Goal: Transaction & Acquisition: Book appointment/travel/reservation

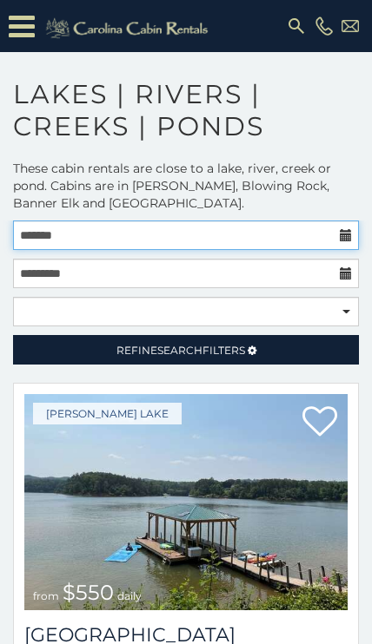
click at [48, 241] on input "text" at bounding box center [186, 236] width 346 height 30
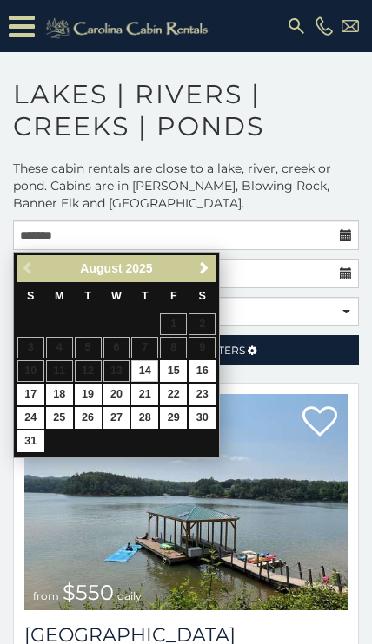
click at [201, 268] on span "Next" at bounding box center [204, 268] width 14 height 14
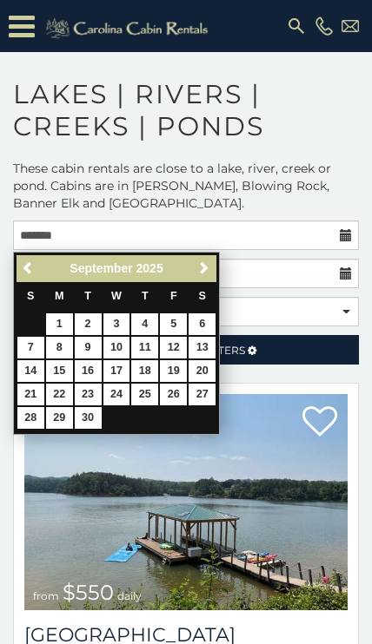
click at [195, 273] on link "Next" at bounding box center [204, 269] width 22 height 22
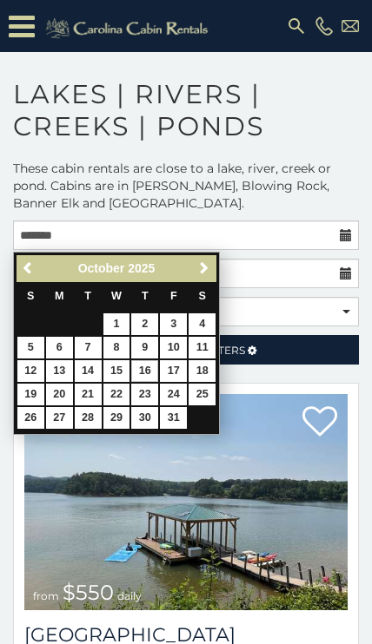
click at [141, 371] on link "16" at bounding box center [144, 371] width 27 height 22
type input "**********"
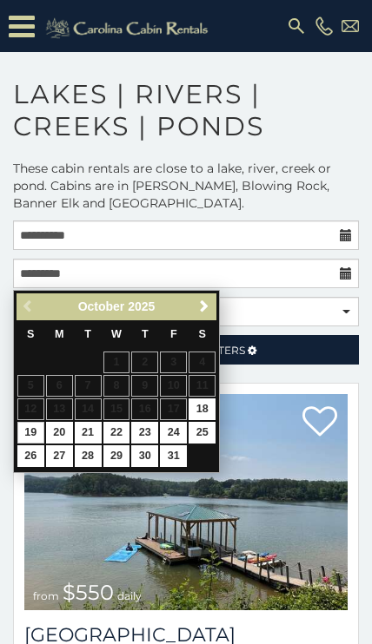
click at [31, 427] on link "19" at bounding box center [30, 433] width 27 height 22
type input "**********"
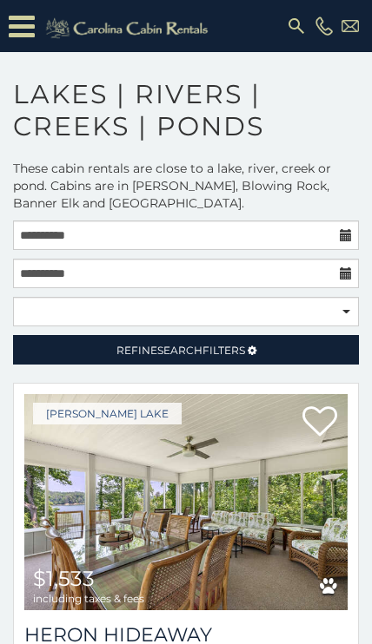
click at [176, 349] on span "Search" at bounding box center [179, 350] width 45 height 13
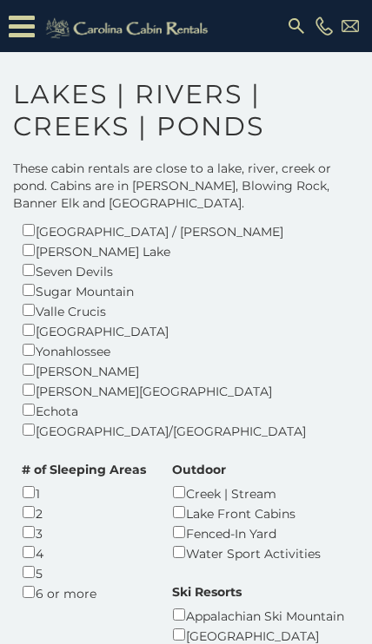
scroll to position [790, 0]
click at [11, 476] on div "# of Sleeping Areas 1 2 3 4 5 6 or more" at bounding box center [84, 531] width 150 height 142
click at [11, 478] on div "# of Sleeping Areas 1 2 3 4 5 6 or more" at bounding box center [84, 531] width 150 height 142
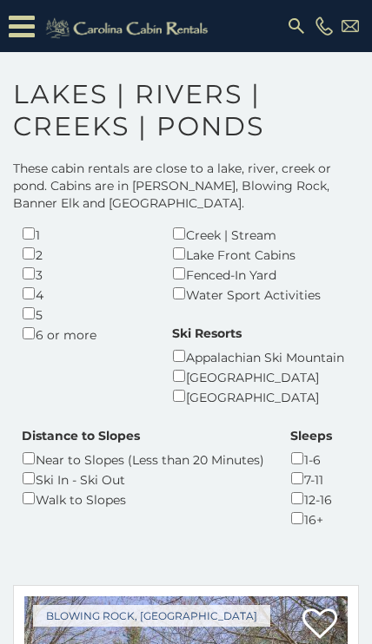
scroll to position [1040, 0]
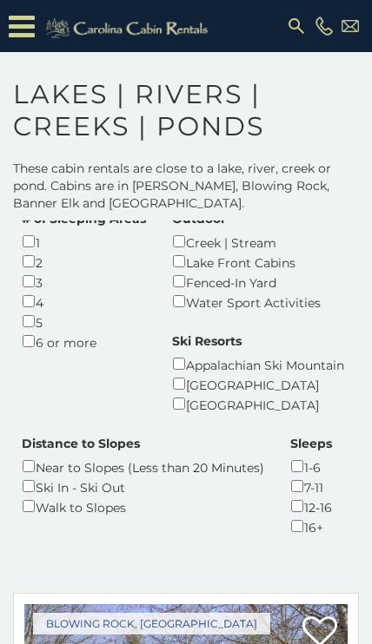
click at [309, 497] on div "12-16" at bounding box center [311, 507] width 42 height 20
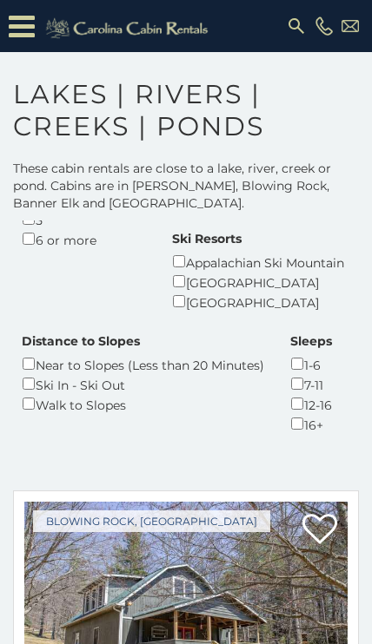
scroll to position [1197, 0]
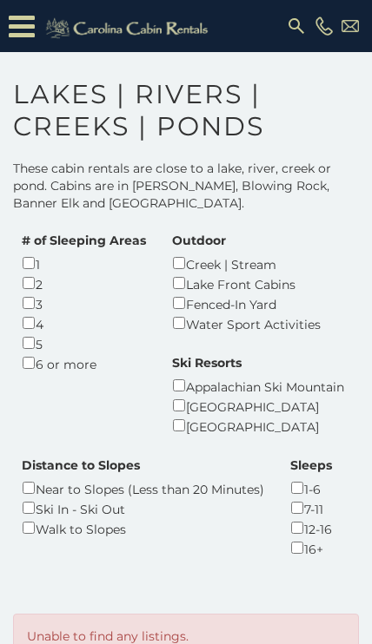
click at [292, 518] on div "12-16" at bounding box center [311, 528] width 42 height 20
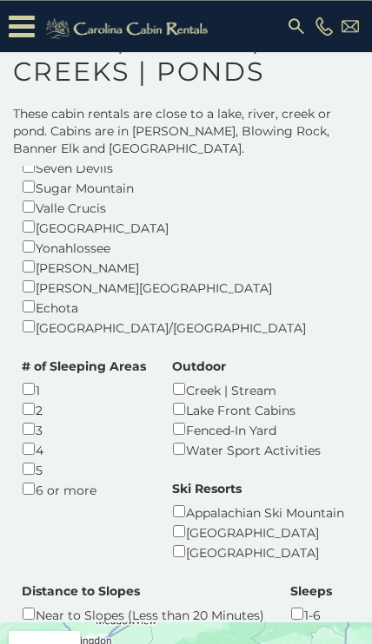
scroll to position [837, 0]
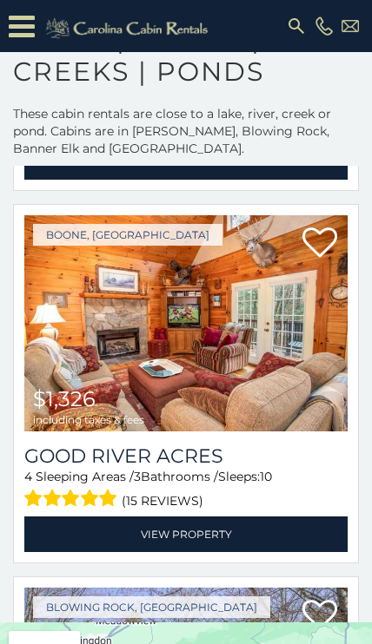
scroll to position [2112, 0]
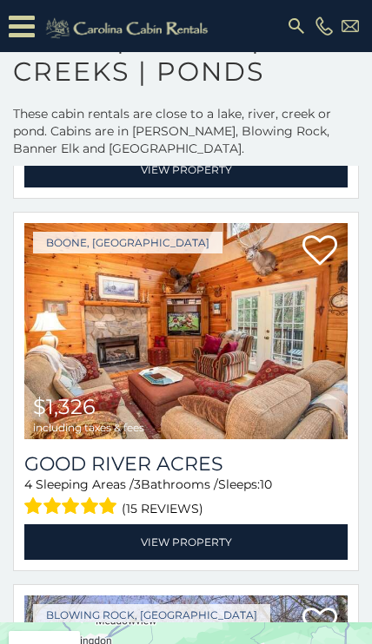
click at [153, 273] on img at bounding box center [185, 331] width 323 height 216
click at [176, 524] on link "View Property" at bounding box center [185, 542] width 323 height 36
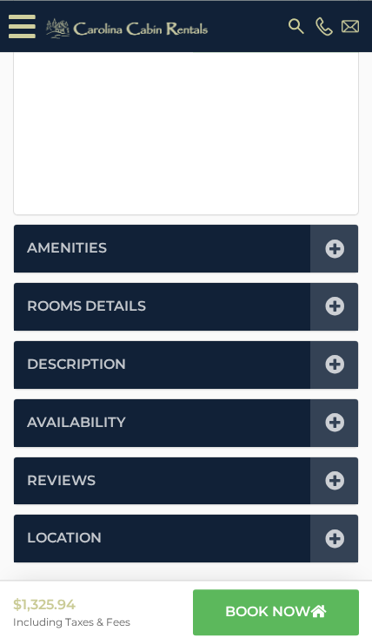
click at [232, 419] on li "Availability" at bounding box center [186, 423] width 344 height 48
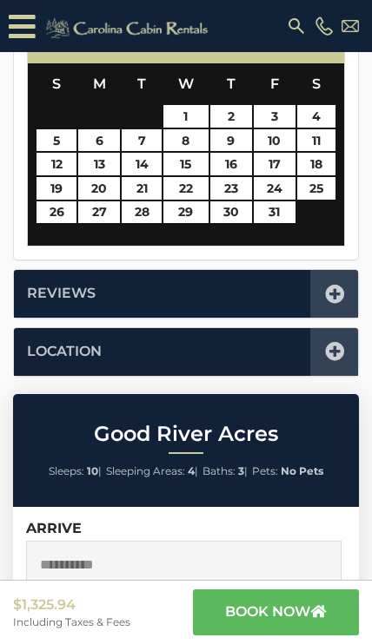
scroll to position [1116, 0]
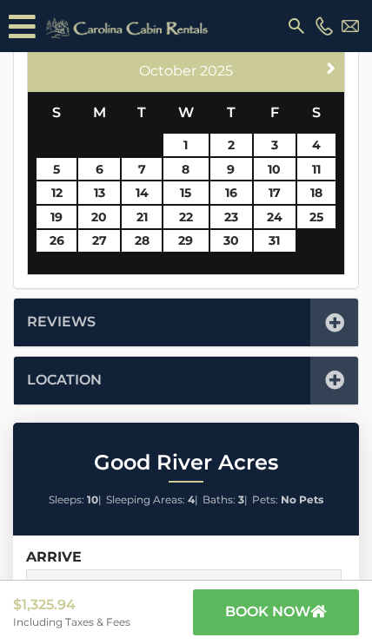
click at [333, 315] on icon at bounding box center [334, 322] width 19 height 19
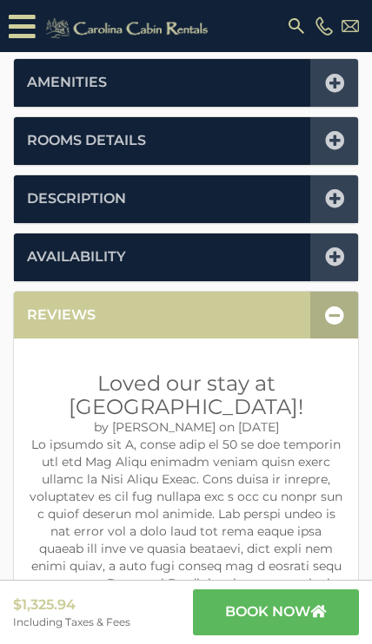
click at [336, 316] on icon at bounding box center [334, 315] width 19 height 19
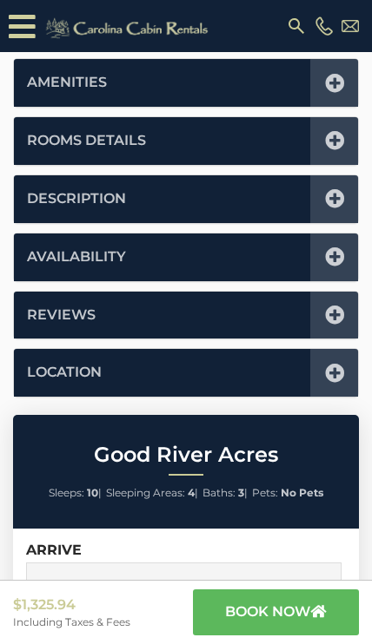
click at [338, 367] on icon at bounding box center [334, 373] width 19 height 19
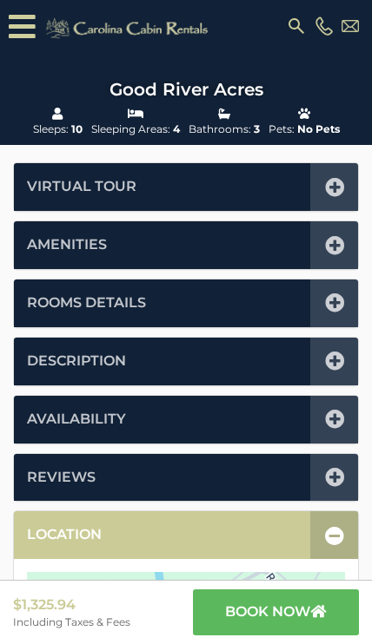
scroll to position [254, 0]
click at [122, 352] on link "Description" at bounding box center [76, 362] width 99 height 20
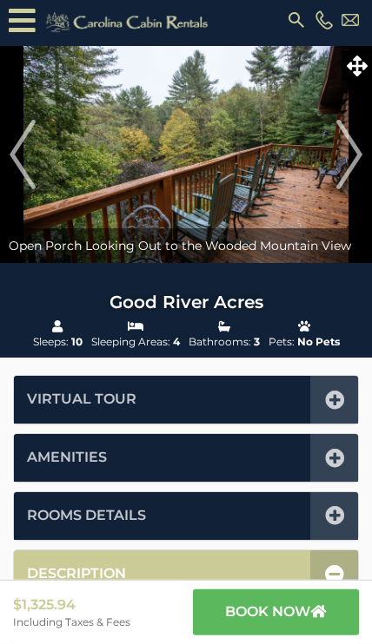
scroll to position [0, 0]
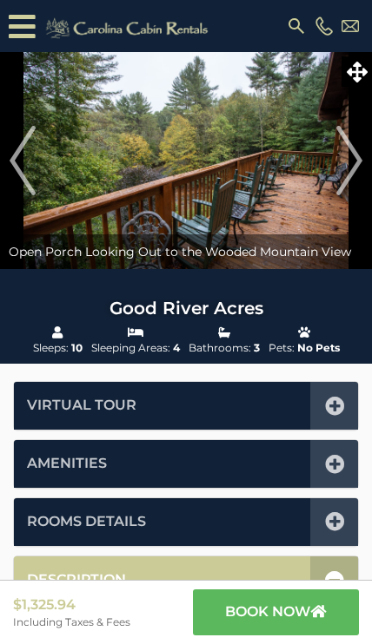
click at [137, 182] on img at bounding box center [186, 160] width 372 height 217
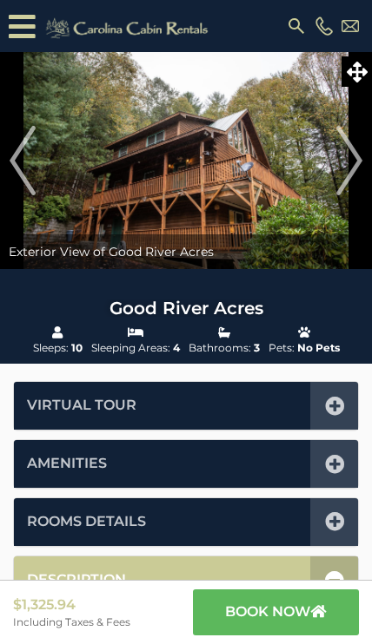
click at [346, 166] on img "Next" at bounding box center [349, 160] width 26 height 69
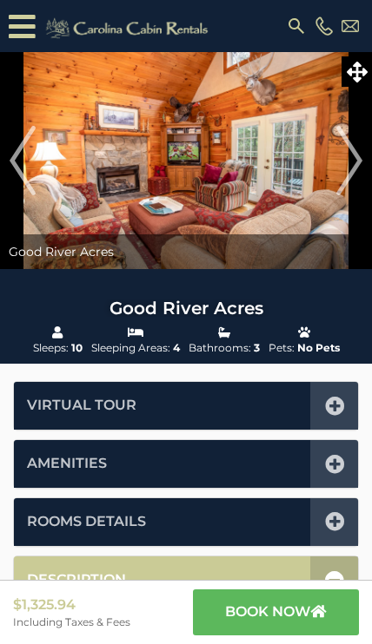
click at [355, 170] on img "Next" at bounding box center [349, 160] width 26 height 69
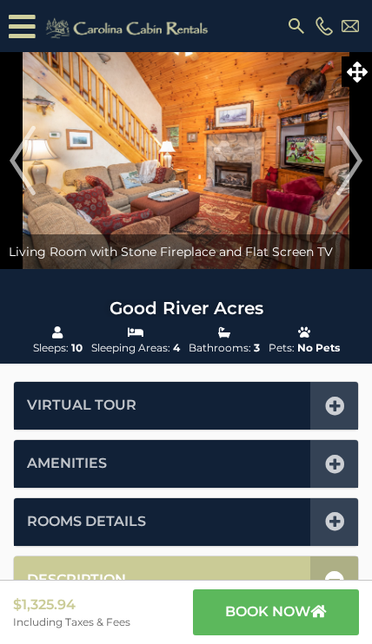
click at [360, 174] on img "Next" at bounding box center [349, 160] width 26 height 69
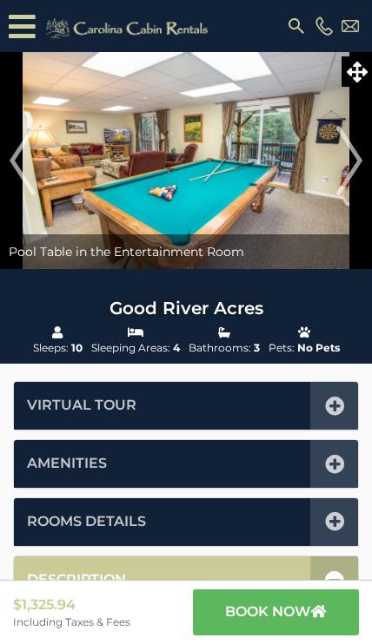
click at [368, 166] on img at bounding box center [186, 160] width 372 height 217
click at [360, 167] on img "Next" at bounding box center [349, 160] width 26 height 69
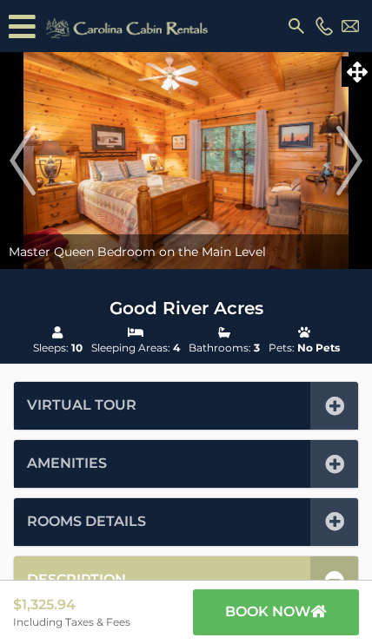
click at [359, 181] on img "Next" at bounding box center [349, 160] width 26 height 69
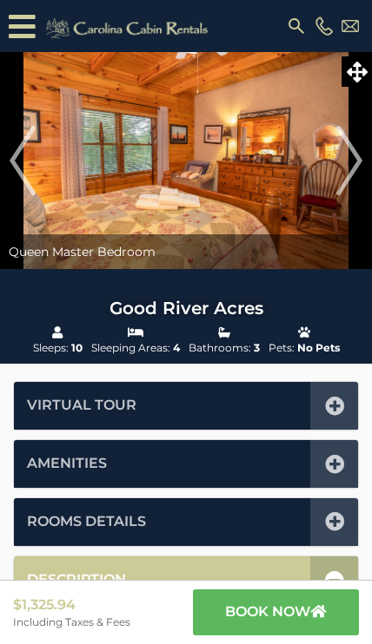
click at [367, 167] on img at bounding box center [186, 160] width 372 height 217
click at [354, 167] on img "Next" at bounding box center [349, 160] width 26 height 69
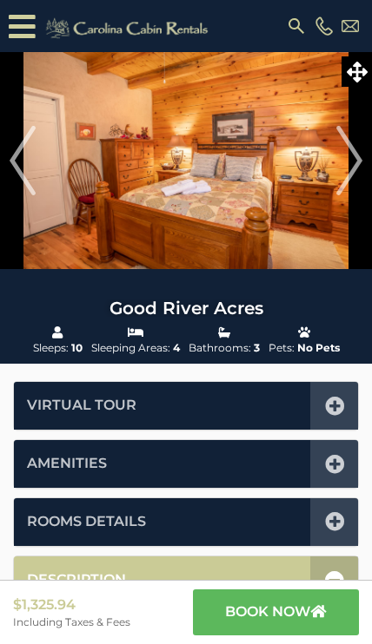
click at [359, 166] on img "Next" at bounding box center [349, 160] width 26 height 69
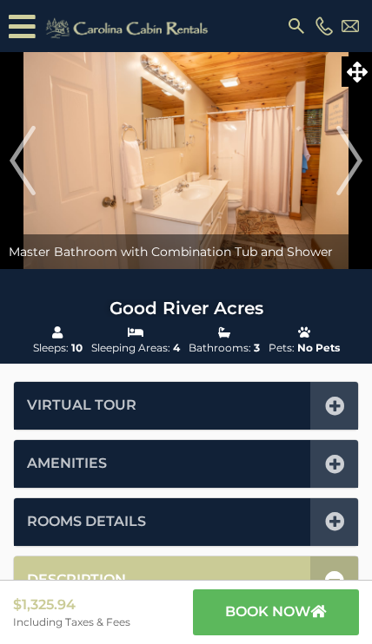
click at [363, 167] on img at bounding box center [186, 160] width 372 height 217
click at [346, 166] on img "Next" at bounding box center [349, 160] width 26 height 69
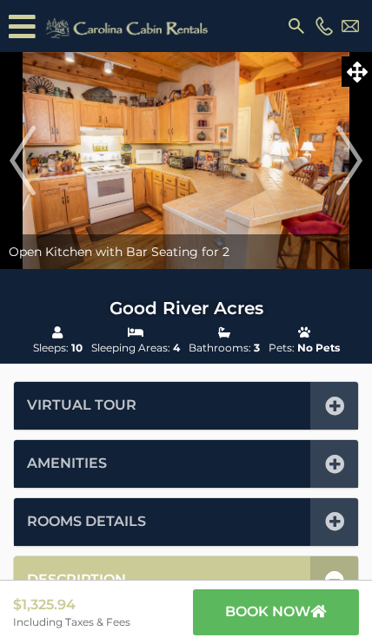
click at [349, 168] on img "Next" at bounding box center [349, 160] width 26 height 69
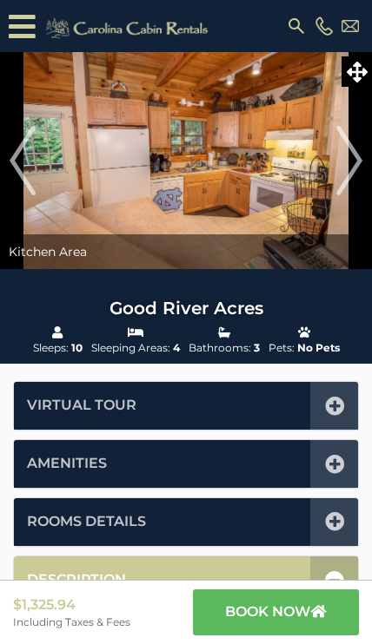
click at [355, 168] on img "Next" at bounding box center [349, 160] width 26 height 69
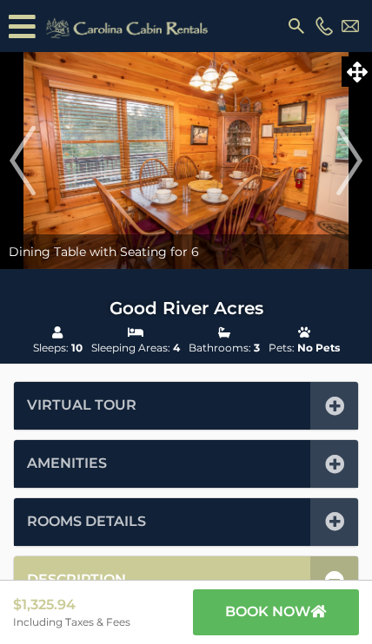
click at [339, 162] on img "Next" at bounding box center [349, 160] width 26 height 69
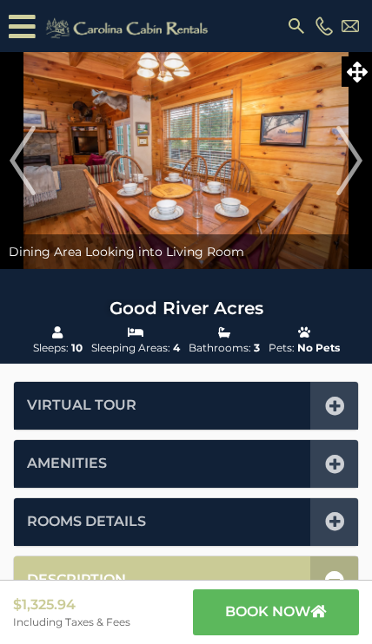
click at [338, 177] on img "Next" at bounding box center [349, 160] width 26 height 69
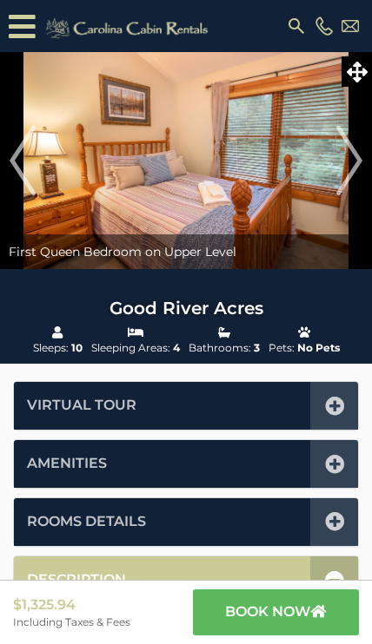
click at [339, 175] on img "Next" at bounding box center [349, 160] width 26 height 69
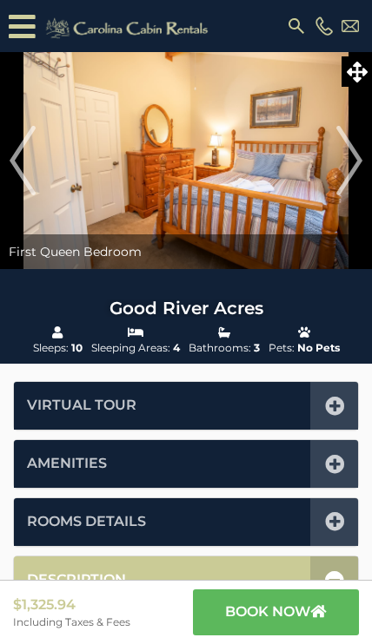
click at [345, 175] on img "Next" at bounding box center [349, 160] width 26 height 69
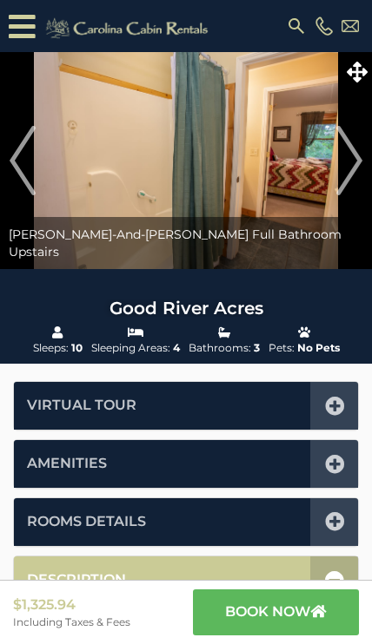
click at [351, 175] on img "Next" at bounding box center [349, 160] width 26 height 69
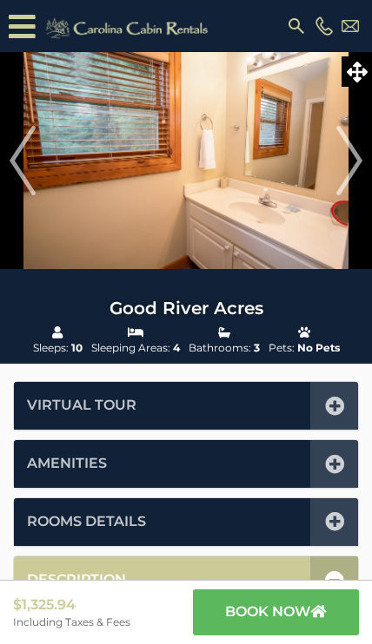
click at [341, 162] on img "Next" at bounding box center [349, 160] width 26 height 69
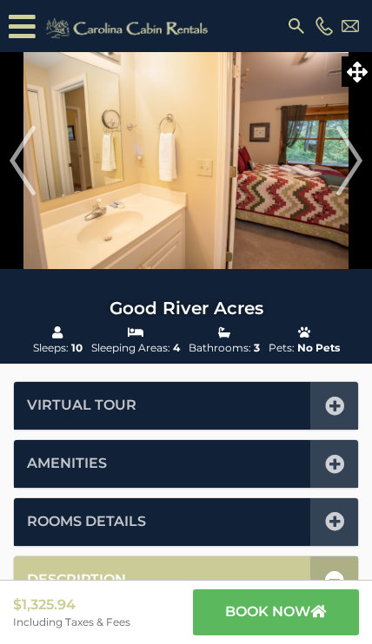
click at [360, 163] on img "Next" at bounding box center [349, 160] width 26 height 69
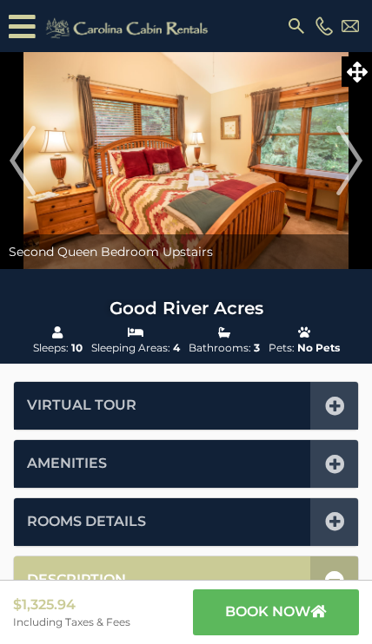
click at [361, 173] on img "Next" at bounding box center [349, 160] width 26 height 69
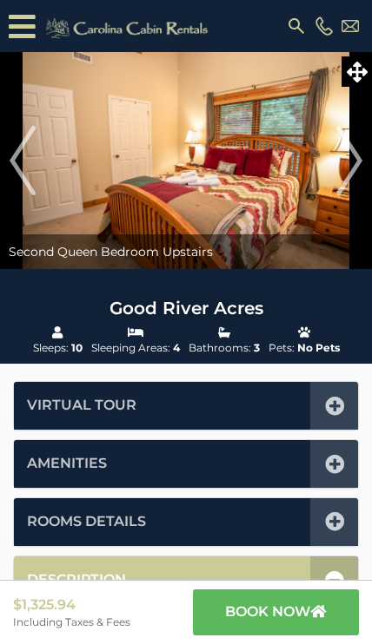
click at [362, 165] on img "Next" at bounding box center [349, 160] width 26 height 69
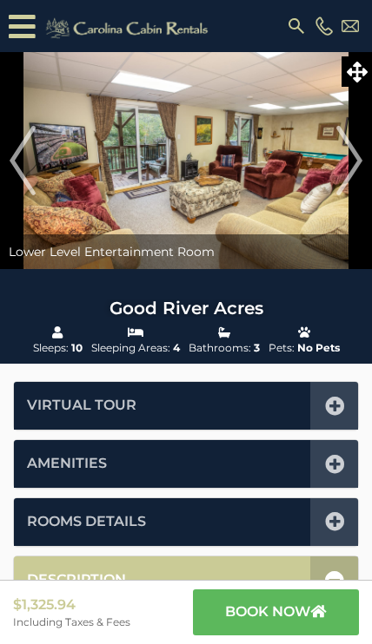
click at [350, 161] on img "Next" at bounding box center [349, 160] width 26 height 69
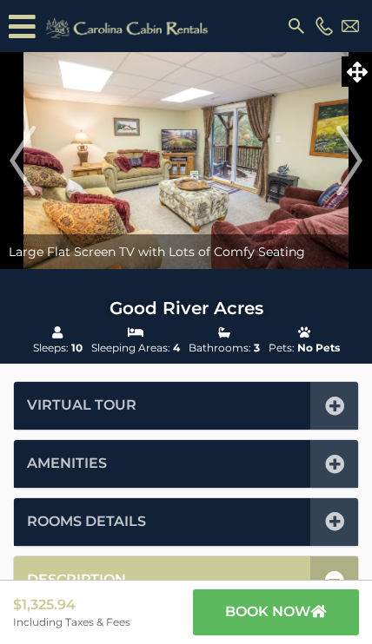
click at [362, 155] on img "Next" at bounding box center [349, 160] width 26 height 69
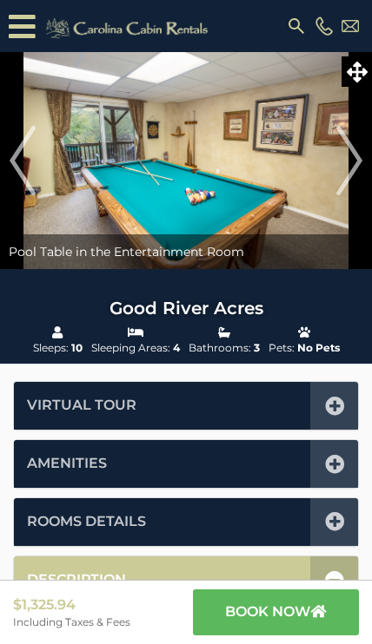
click at [360, 159] on img "Next" at bounding box center [349, 160] width 26 height 69
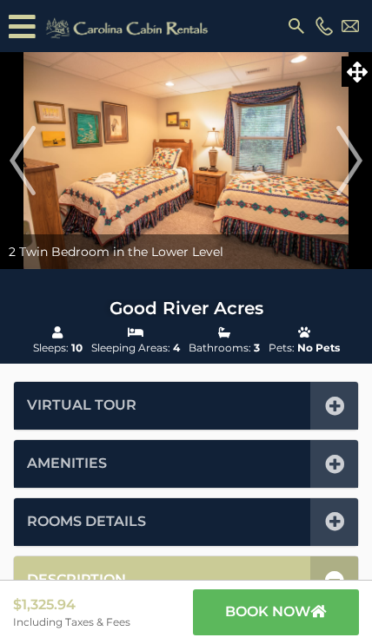
click at [363, 159] on img at bounding box center [186, 160] width 372 height 217
click at [348, 169] on img "Next" at bounding box center [349, 160] width 26 height 69
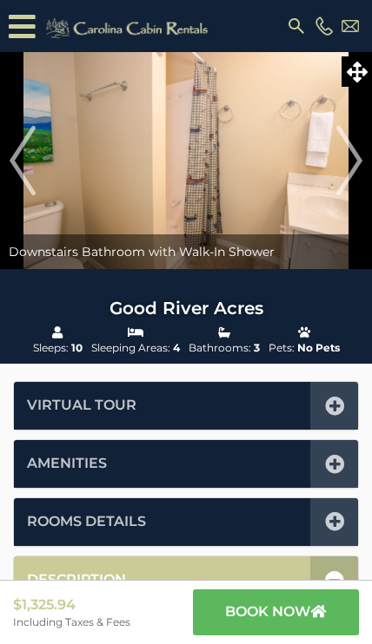
click at [359, 163] on img "Next" at bounding box center [349, 160] width 26 height 69
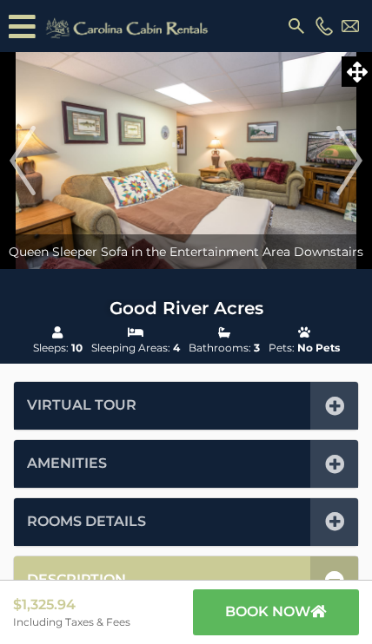
click at [357, 164] on img "Next" at bounding box center [349, 160] width 26 height 69
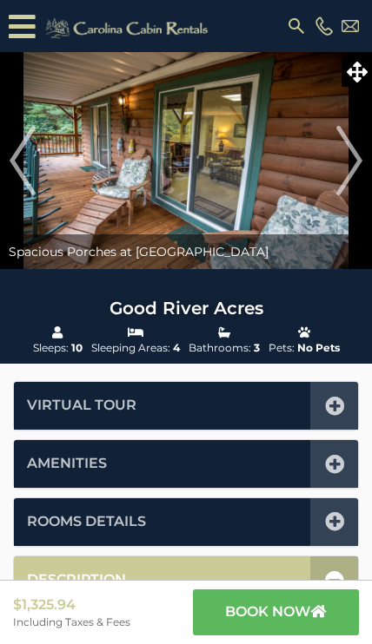
click at [366, 171] on img at bounding box center [186, 160] width 372 height 217
click at [366, 168] on img at bounding box center [186, 160] width 372 height 217
click at [343, 167] on img "Next" at bounding box center [349, 160] width 26 height 69
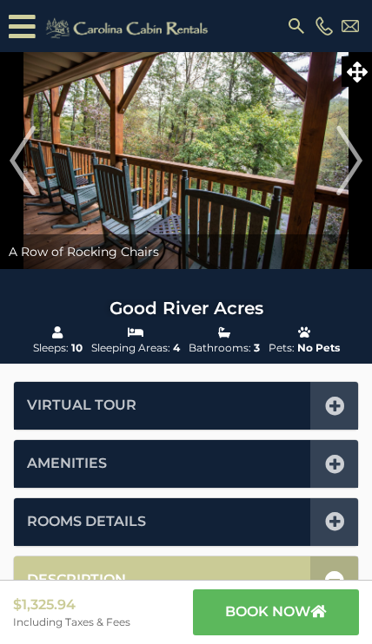
click at [359, 166] on img "Next" at bounding box center [349, 160] width 26 height 69
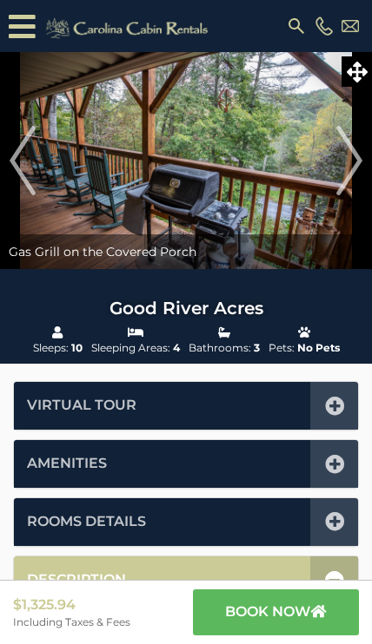
click at [366, 151] on img at bounding box center [186, 160] width 372 height 217
click at [366, 156] on img at bounding box center [186, 160] width 372 height 217
click at [362, 168] on img "Next" at bounding box center [349, 160] width 26 height 69
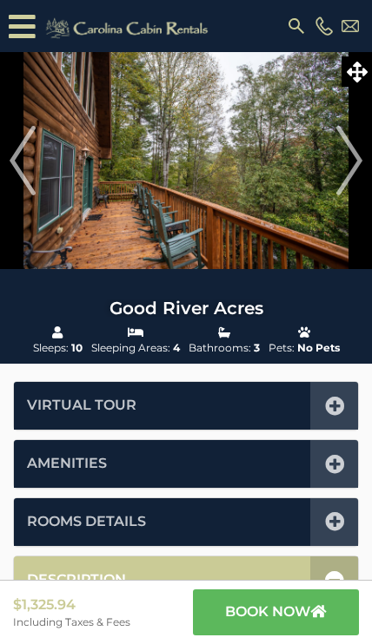
click at [356, 168] on img "Next" at bounding box center [349, 160] width 26 height 69
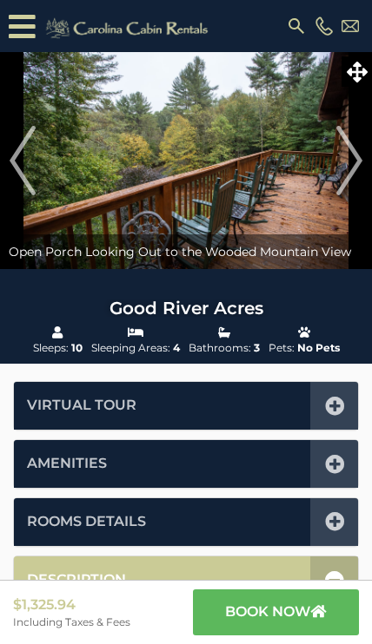
click at [362, 170] on img "Next" at bounding box center [349, 160] width 26 height 69
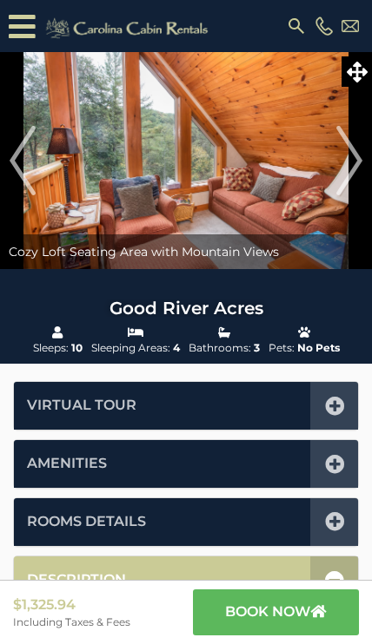
click at [366, 167] on img at bounding box center [186, 160] width 372 height 217
click at [344, 169] on img "Next" at bounding box center [349, 160] width 26 height 69
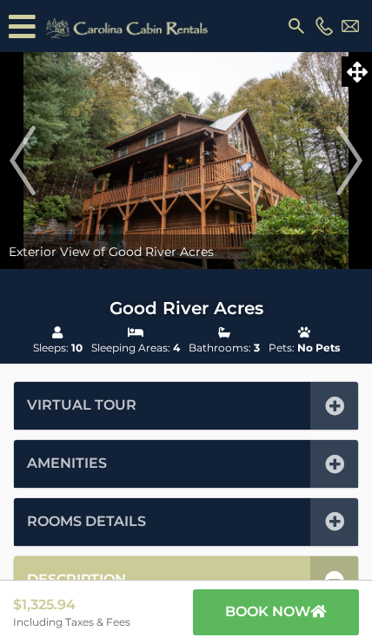
click at [361, 166] on img "Next" at bounding box center [349, 160] width 26 height 69
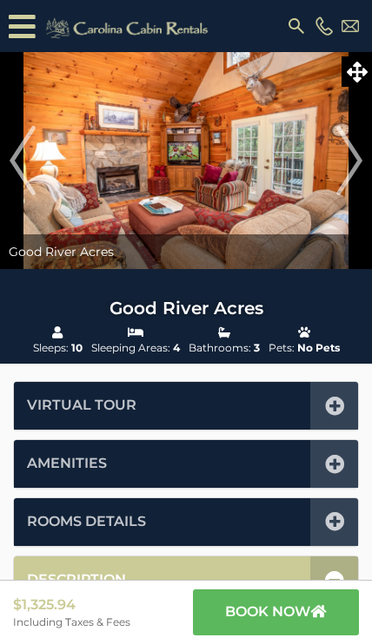
click at [364, 160] on img at bounding box center [186, 160] width 372 height 217
click at [17, 23] on icon at bounding box center [19, 26] width 21 height 30
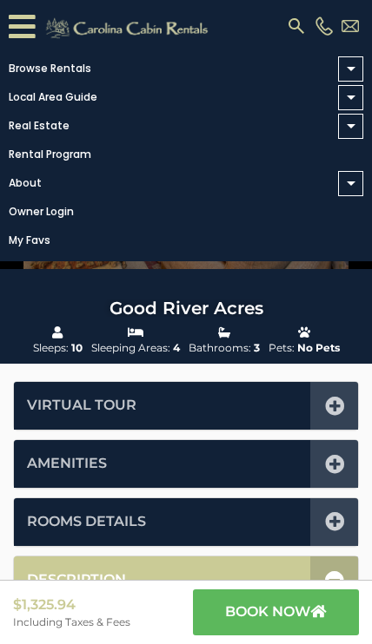
click at [89, 68] on link "Browse Rentals" at bounding box center [181, 68] width 363 height 24
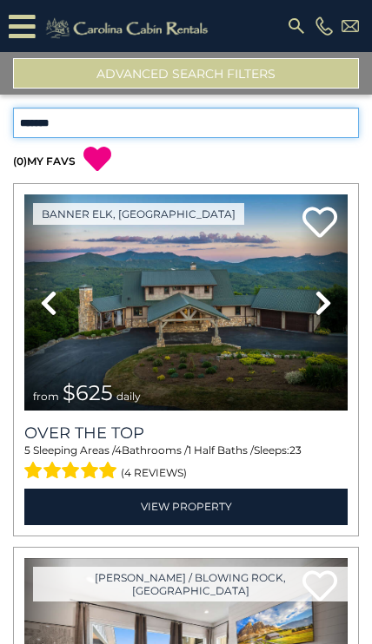
click at [150, 123] on select "**********" at bounding box center [186, 123] width 346 height 30
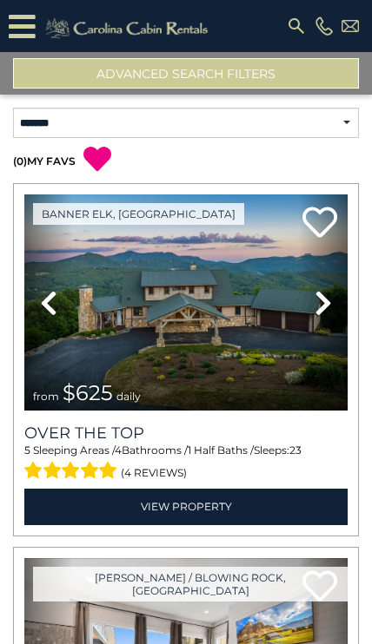
click at [169, 75] on button "Advanced Search Filters" at bounding box center [186, 73] width 346 height 30
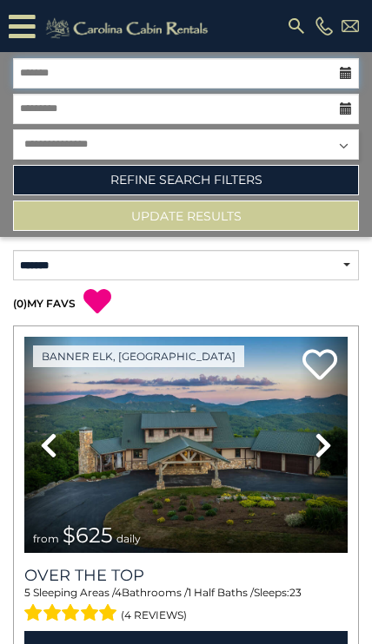
click at [337, 63] on input "text" at bounding box center [186, 73] width 346 height 30
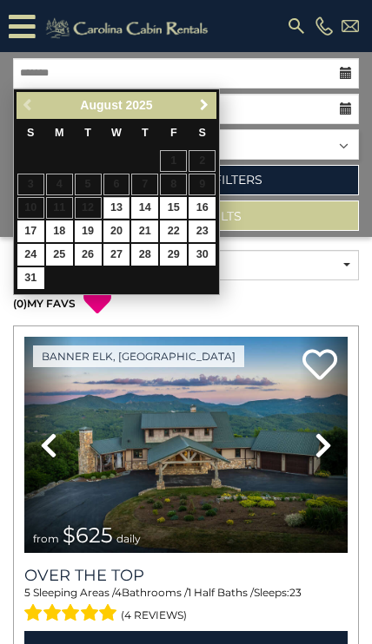
click at [209, 111] on span "Next" at bounding box center [204, 105] width 14 height 14
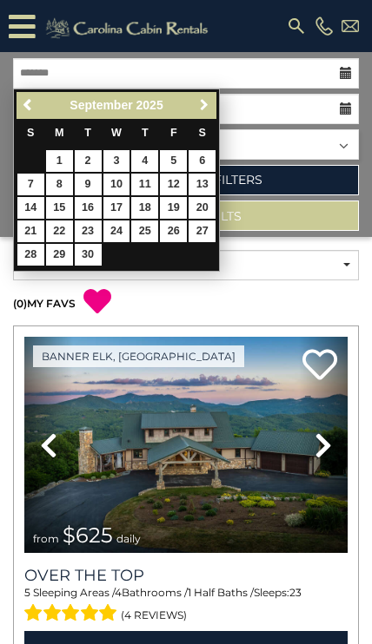
click at [206, 109] on span "Next" at bounding box center [204, 105] width 14 height 14
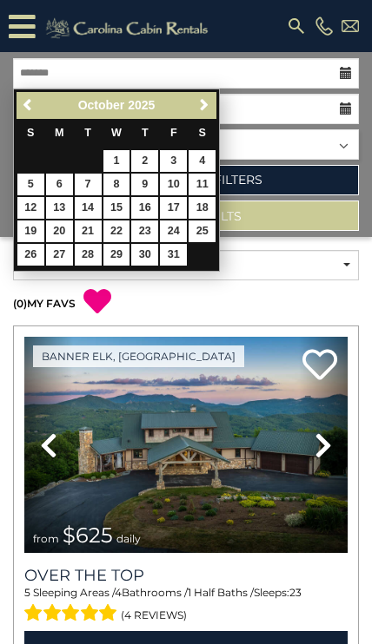
click at [142, 208] on link "16" at bounding box center [144, 208] width 27 height 22
type input "********"
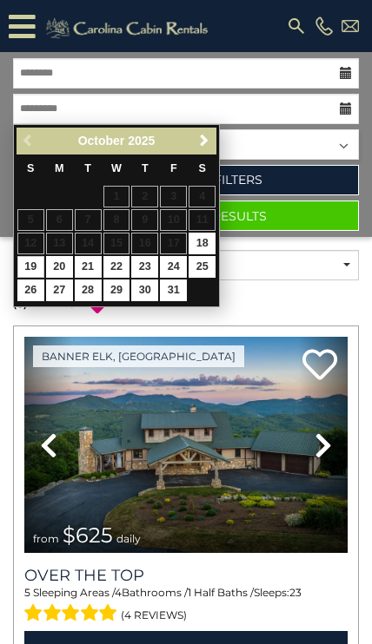
click at [28, 267] on link "19" at bounding box center [30, 267] width 27 height 22
type input "********"
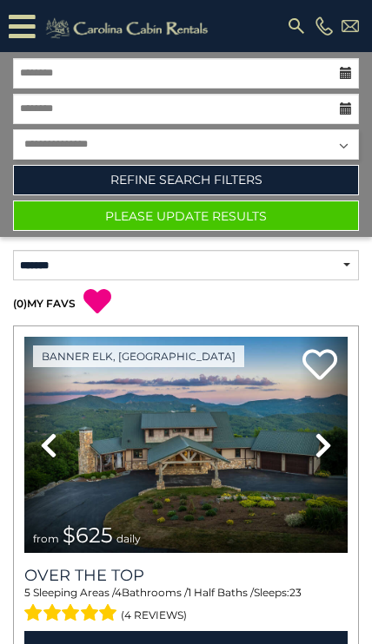
click at [153, 177] on link "Refine Search Filters" at bounding box center [186, 180] width 346 height 30
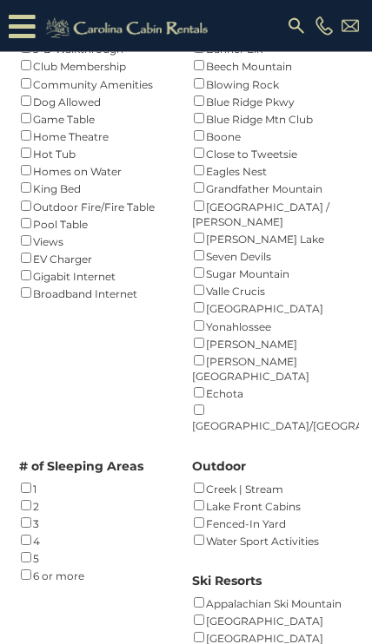
scroll to position [303, 0]
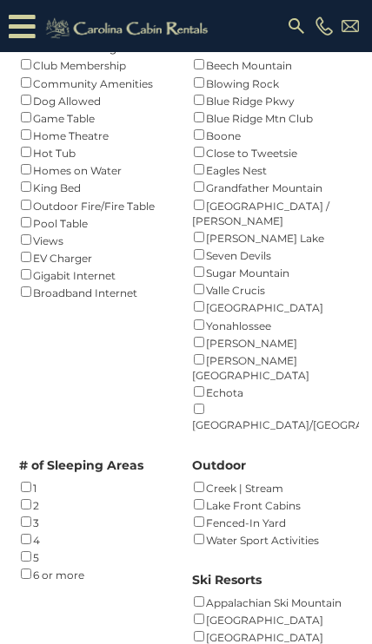
click at [15, 480] on div "# of Sleeping Areas 1 () 2 () 3 () 4 () 5 () 6 or more ()" at bounding box center [99, 514] width 173 height 140
click at [10, 484] on div "Amenities Fireplace () Air Conditioning () 3-D Walkthrough () Club Membership (…" at bounding box center [186, 431] width 372 height 924
click at [16, 503] on div "# of Sleeping Areas 1 () 2 () 3 () 4 () 5 () 6 or more ()" at bounding box center [99, 514] width 173 height 140
click at [14, 503] on div "# of Sleeping Areas 1 () 2 () 3 () 4 () 5 () 6 or more ()" at bounding box center [99, 514] width 173 height 140
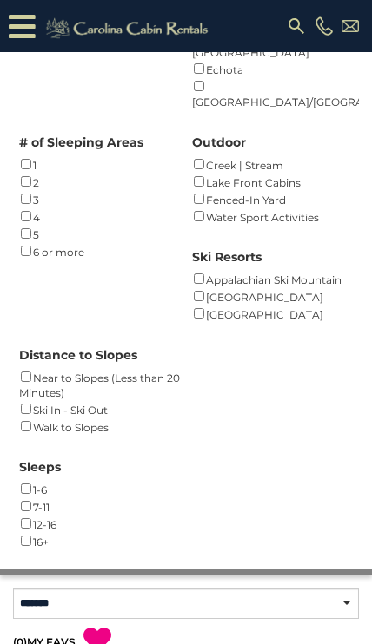
scroll to position [628, 0]
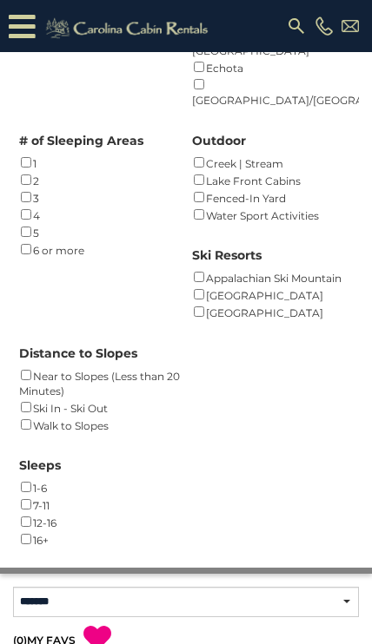
click at [13, 457] on div "Sleeps 1-6 () 7-11 () 12-16 () 16+ ()" at bounding box center [186, 496] width 346 height 105
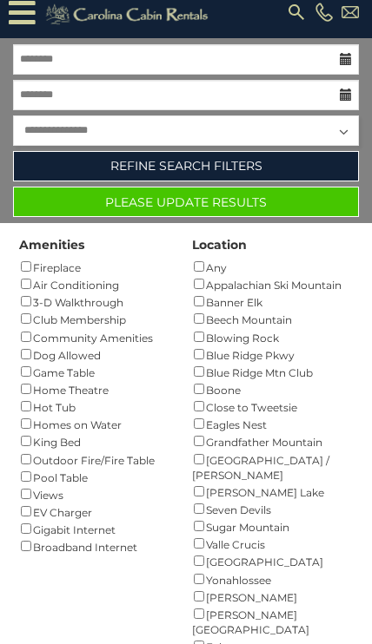
scroll to position [0, 0]
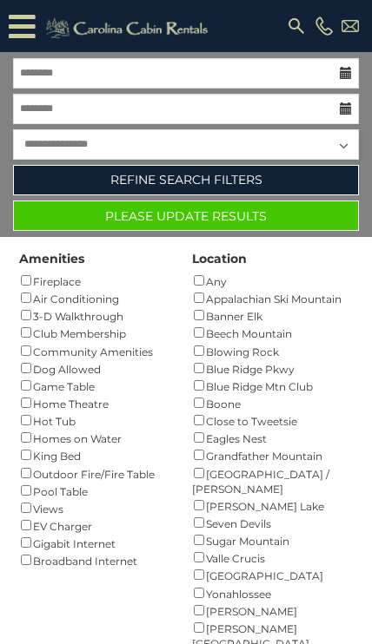
click at [175, 214] on button "Please Update Results" at bounding box center [186, 216] width 346 height 30
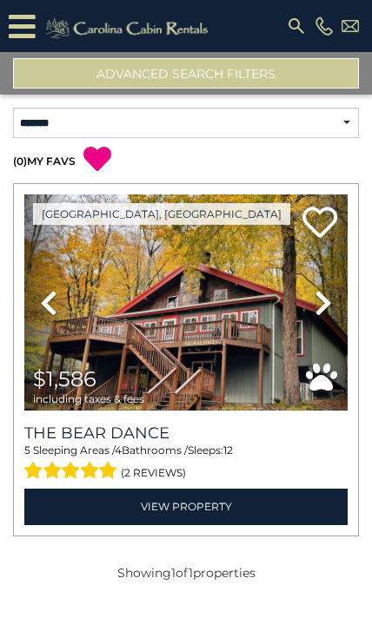
click at [136, 76] on button "Advanced Search Filters" at bounding box center [186, 73] width 346 height 30
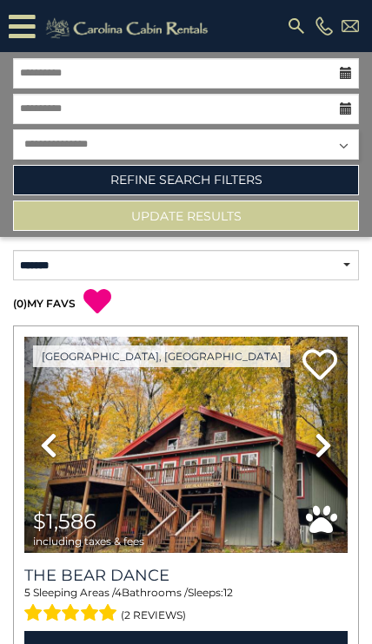
click at [143, 181] on link "Refine Search Filters" at bounding box center [186, 180] width 346 height 30
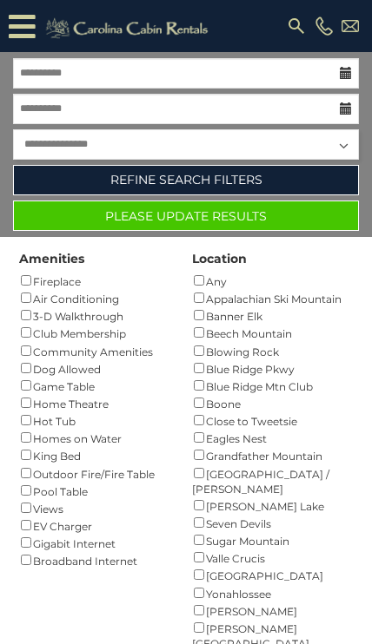
click at [181, 216] on button "Please Update Results" at bounding box center [186, 216] width 346 height 30
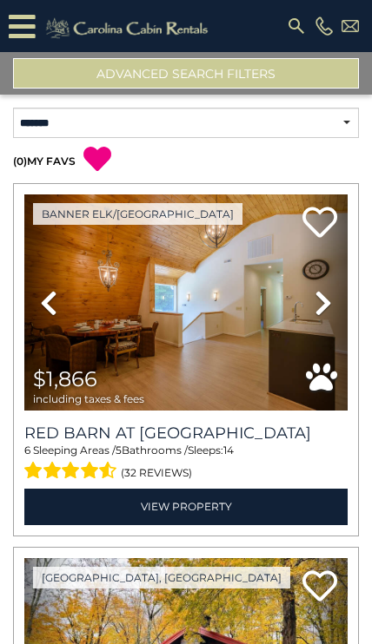
click at [235, 349] on img at bounding box center [185, 302] width 323 height 216
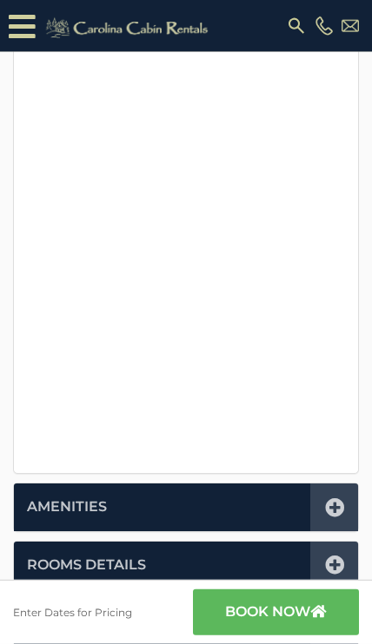
scroll to position [439, 0]
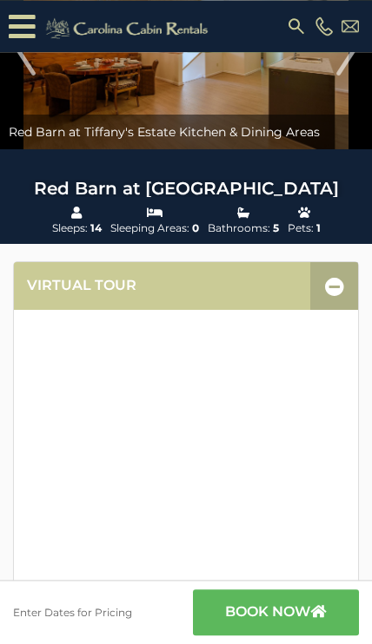
scroll to position [155, 0]
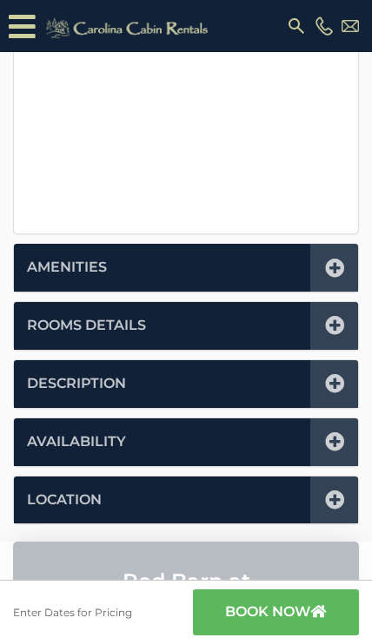
click at [339, 320] on icon at bounding box center [334, 325] width 19 height 19
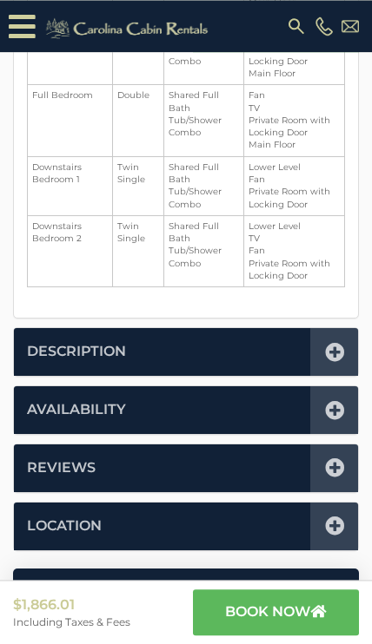
scroll to position [746, 0]
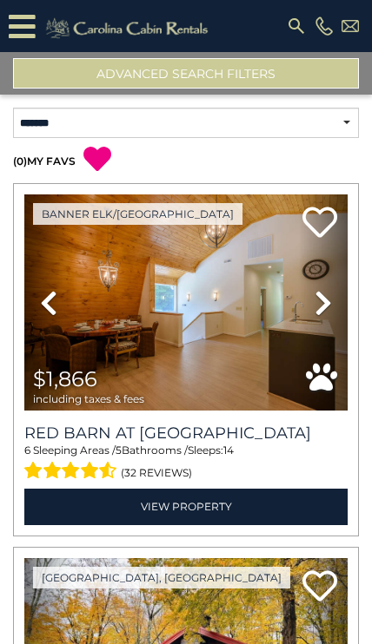
click at [199, 273] on img at bounding box center [185, 302] width 323 height 216
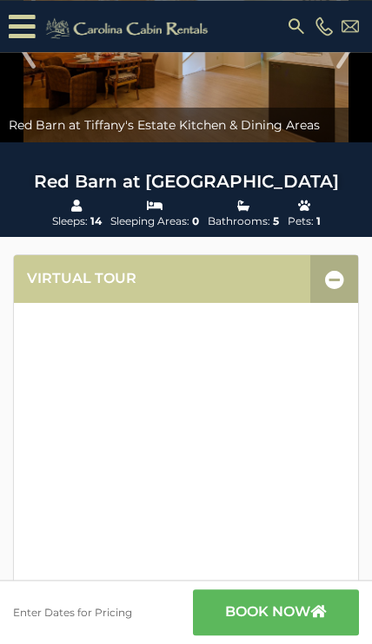
scroll to position [161, 0]
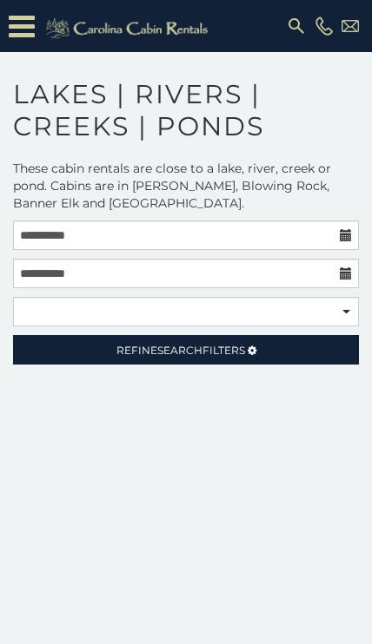
click at [213, 346] on span "Refine Search Filters" at bounding box center [180, 350] width 128 height 13
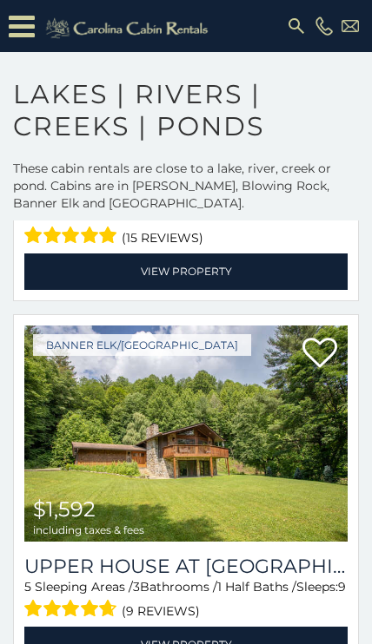
scroll to position [2816, 0]
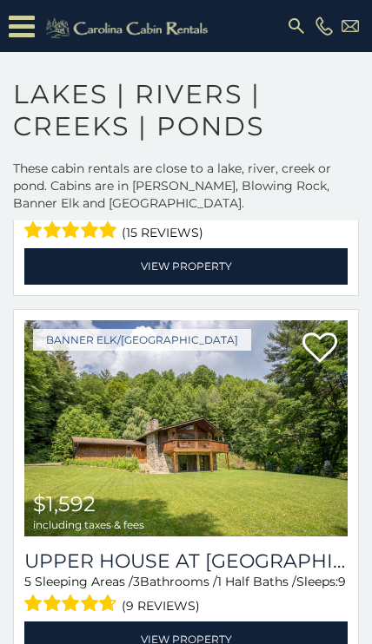
click at [259, 396] on img at bounding box center [185, 428] width 323 height 216
click at [188, 622] on link "View Property" at bounding box center [185, 640] width 323 height 36
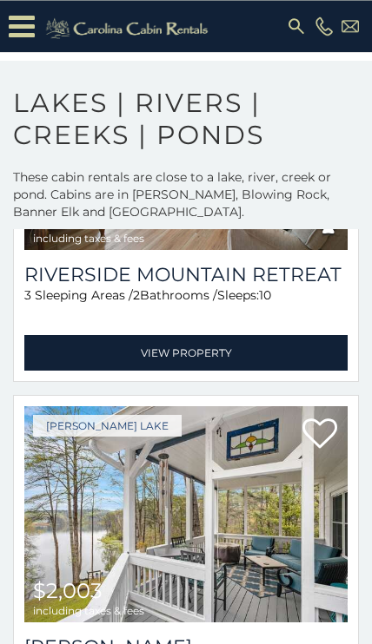
scroll to position [0, 0]
